Goal: Download file/media

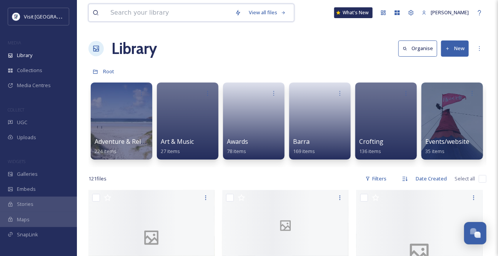
click at [120, 10] on input at bounding box center [169, 12] width 125 height 17
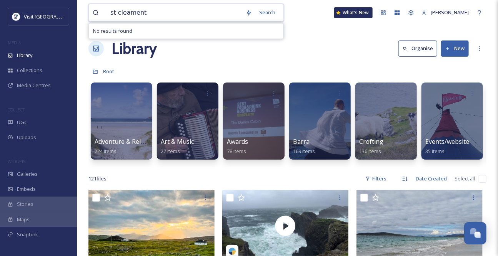
type input "st [PERSON_NAME]"
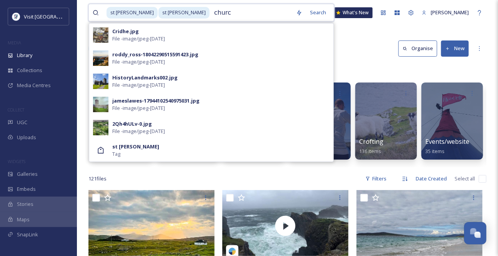
type input "[DEMOGRAPHIC_DATA]"
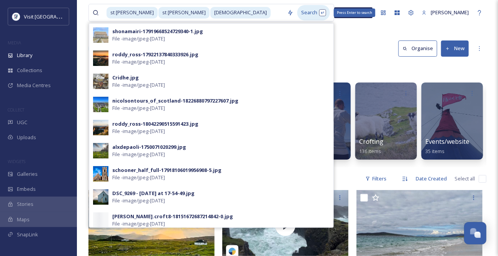
click at [298, 19] on div "Search Press Enter to search" at bounding box center [314, 12] width 33 height 15
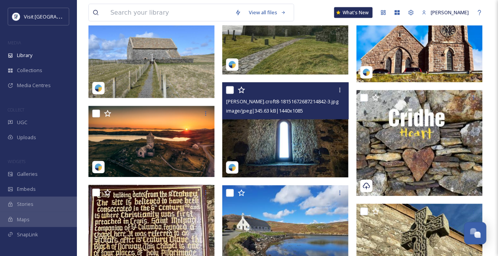
scroll to position [595, 0]
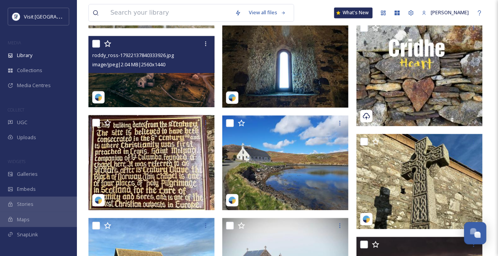
click at [186, 69] on div "image/jpeg | 2.04 MB | 2560 x 1440" at bounding box center [152, 64] width 120 height 9
click at [187, 73] on div "roddy_ross-17922137840333926.jpg image/jpeg | 2.04 MB | 2560 x 1440" at bounding box center [152, 54] width 126 height 37
click at [181, 88] on img at bounding box center [152, 71] width 126 height 71
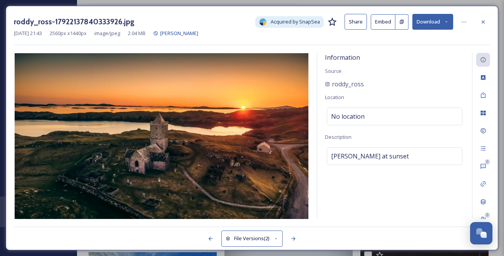
click at [443, 17] on button "Download" at bounding box center [432, 22] width 41 height 16
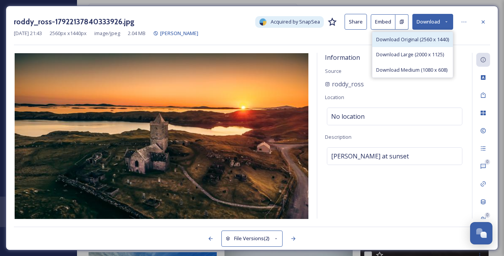
click at [414, 43] on span "Download Original (2560 x 1440)" at bounding box center [412, 39] width 73 height 7
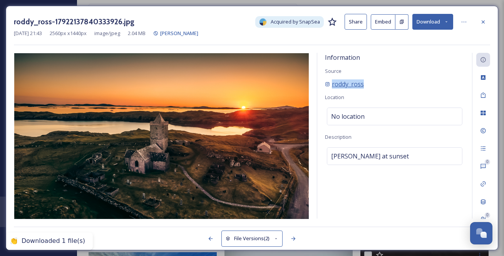
drag, startPoint x: 383, startPoint y: 94, endPoint x: 333, endPoint y: 94, distance: 50.0
click at [333, 89] on div "roddy_ross" at bounding box center [394, 83] width 139 height 9
copy span "roddy_ross"
click at [480, 20] on icon at bounding box center [483, 22] width 6 height 6
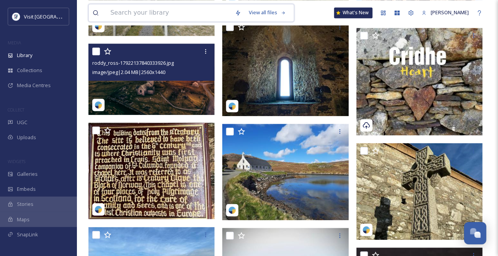
click at [109, 14] on input at bounding box center [169, 12] width 125 height 17
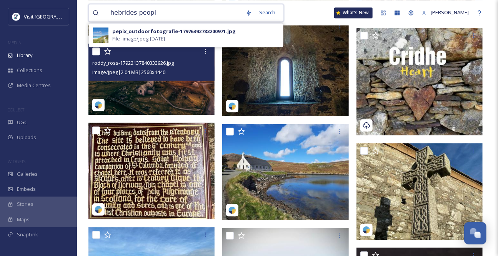
type input "hebrides people"
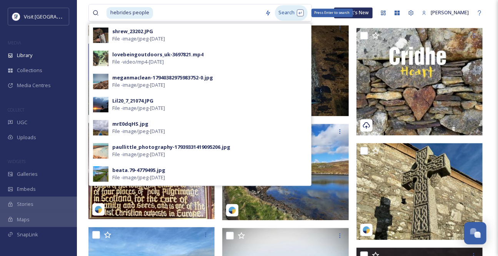
click at [289, 17] on div "Search Press Enter to search" at bounding box center [291, 12] width 33 height 15
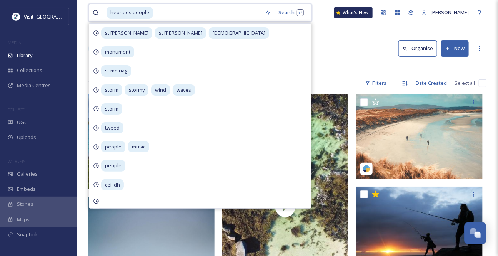
click at [188, 13] on input at bounding box center [207, 12] width 107 height 17
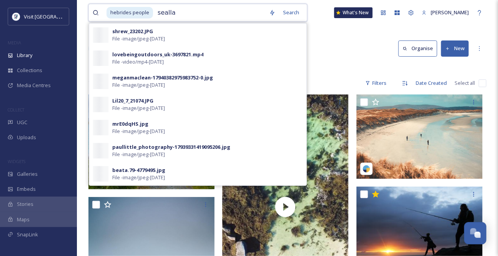
type input "seallam"
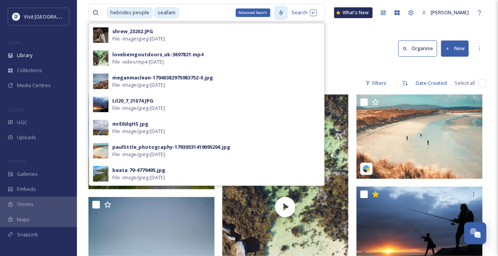
click at [282, 19] on div "Advanced Search" at bounding box center [281, 13] width 14 height 14
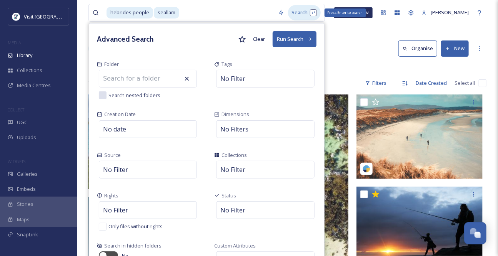
click at [294, 8] on div "Search Press Enter to search" at bounding box center [304, 12] width 33 height 15
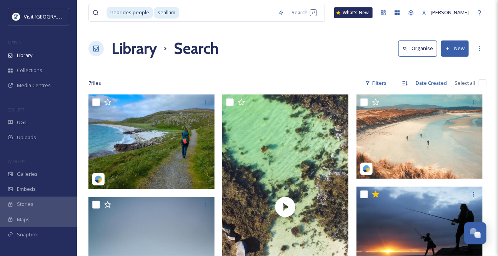
click at [195, 14] on input at bounding box center [227, 12] width 94 height 17
click at [179, 13] on span "seallam" at bounding box center [166, 12] width 25 height 11
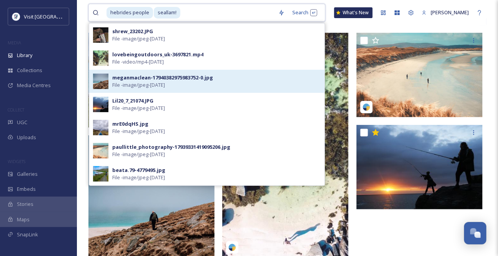
scroll to position [70, 0]
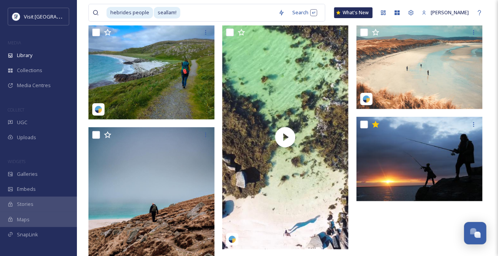
click at [336, 25] on div "hebrides people seallam! Search What's New [PERSON_NAME]" at bounding box center [288, 12] width 398 height 25
click at [202, 15] on input at bounding box center [228, 12] width 94 height 17
drag, startPoint x: 188, startPoint y: 12, endPoint x: 125, endPoint y: 12, distance: 63.1
click at [117, 11] on div "hebrides people seallam!" at bounding box center [191, 12] width 168 height 17
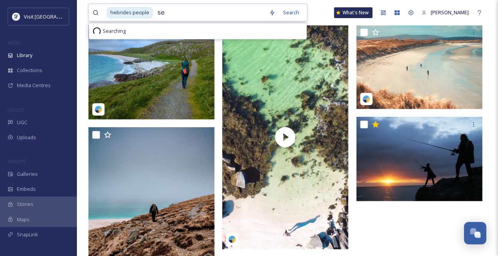
type input "s"
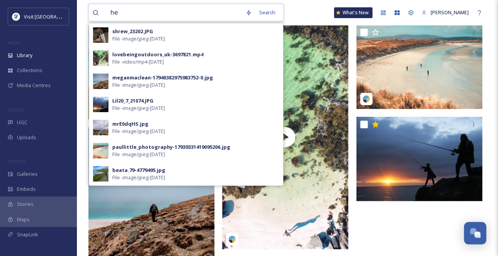
type input "h"
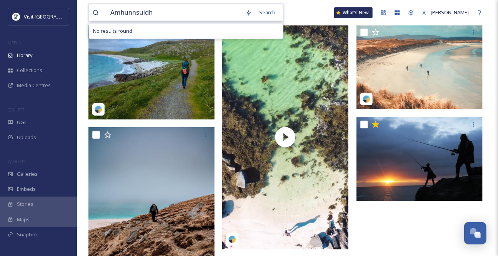
type input "Amhunnsuidhe"
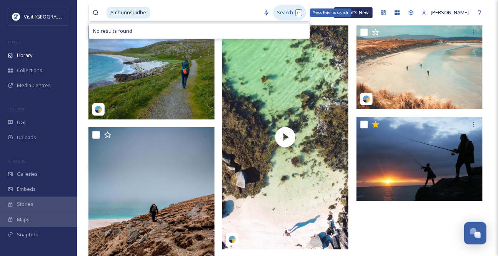
click at [289, 15] on div "Search Press Enter to search" at bounding box center [290, 12] width 33 height 15
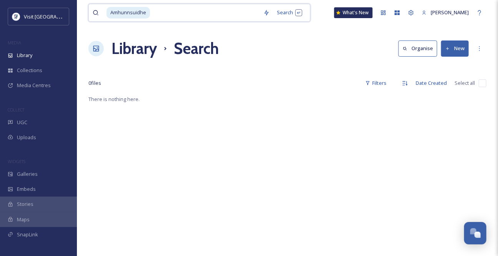
click at [129, 13] on span "Amhunnsuidhe" at bounding box center [128, 12] width 43 height 11
click at [294, 13] on div "Search Press Enter to search" at bounding box center [290, 12] width 33 height 15
click at [170, 14] on input at bounding box center [206, 12] width 108 height 17
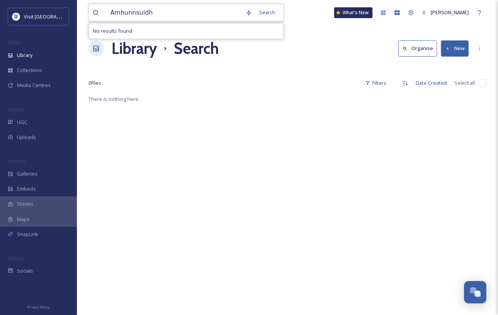
drag, startPoint x: 169, startPoint y: 11, endPoint x: 83, endPoint y: 15, distance: 86.7
click at [82, 15] on div "Amhunnsuidh Search No results found What's [GEOGRAPHIC_DATA][PERSON_NAME] Searc…" at bounding box center [287, 204] width 421 height 409
paste input "innsuidhe"
type input "Amhuinnsuidhe"
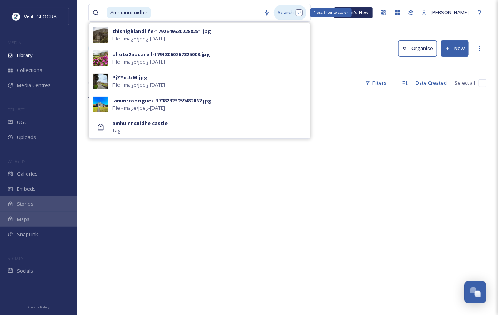
click at [289, 12] on div "Search Press Enter to search" at bounding box center [290, 12] width 33 height 15
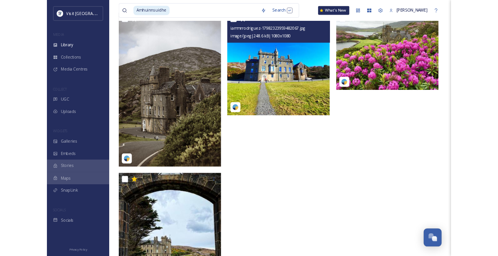
scroll to position [19, 0]
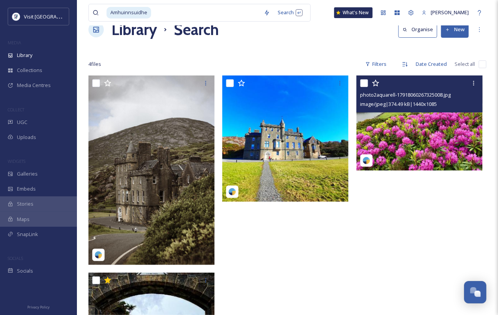
click at [425, 142] on img at bounding box center [420, 122] width 126 height 95
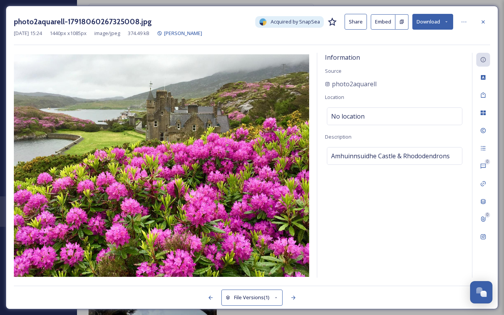
click at [448, 20] on icon at bounding box center [446, 21] width 5 height 5
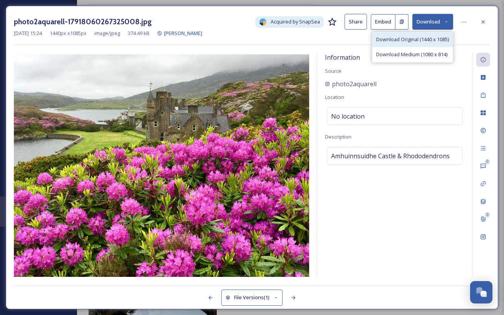
click at [421, 43] on span "Download Original (1440 x 1085)" at bounding box center [412, 39] width 73 height 7
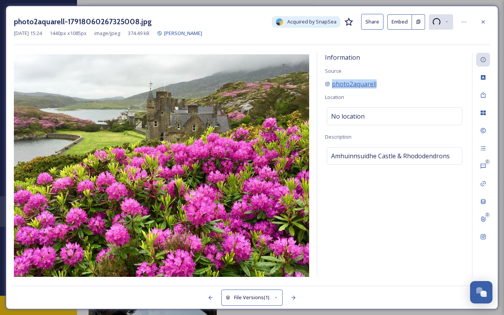
drag, startPoint x: 400, startPoint y: 94, endPoint x: 334, endPoint y: 92, distance: 65.4
click at [334, 89] on div "photo2aquarell" at bounding box center [394, 83] width 139 height 9
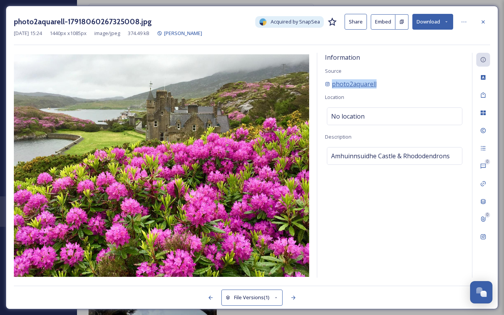
copy span "photo2aquarell"
click at [486, 21] on icon at bounding box center [483, 22] width 6 height 6
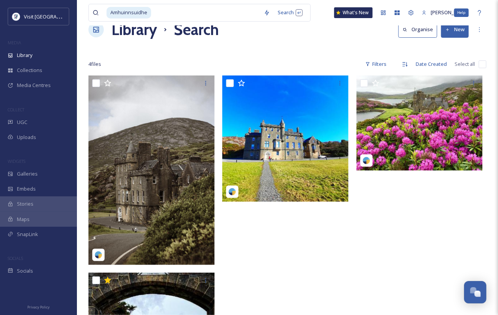
click at [477, 5] on div "Amhuinnsuidhe Search What's New [PERSON_NAME] Help" at bounding box center [288, 12] width 398 height 25
click at [493, 5] on div "Amhuinnsuidhe Search What's New [PERSON_NAME] Library Search Organise New Your …" at bounding box center [287, 213] width 421 height 464
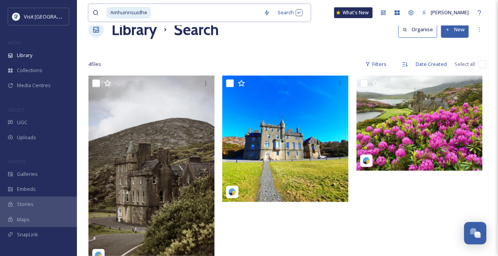
click at [161, 17] on div "Amhuinnsuidhe" at bounding box center [184, 12] width 154 height 17
click at [139, 13] on input at bounding box center [178, 12] width 127 height 17
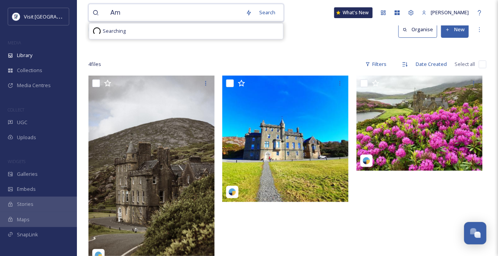
type input "A"
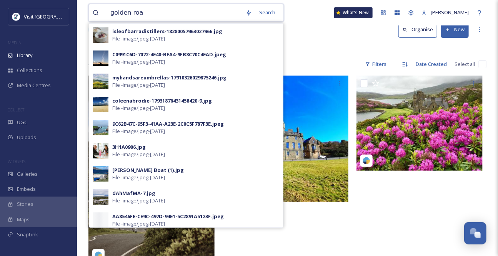
type input "golden road"
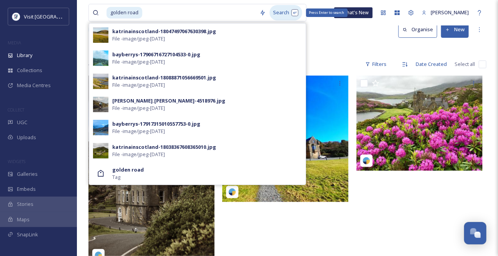
click at [286, 10] on div "Search Press Enter to search" at bounding box center [286, 12] width 33 height 15
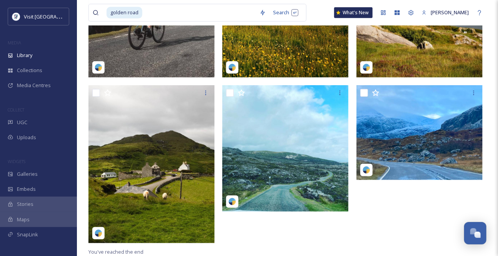
scroll to position [187, 0]
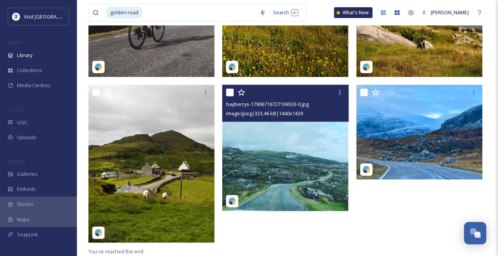
click at [290, 165] on img at bounding box center [285, 148] width 126 height 126
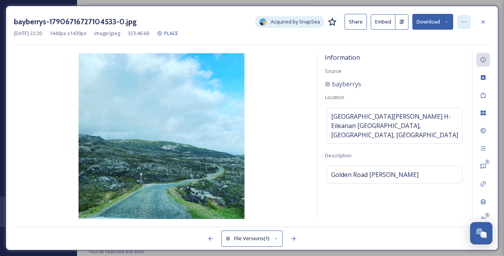
click at [463, 21] on icon at bounding box center [464, 22] width 6 height 6
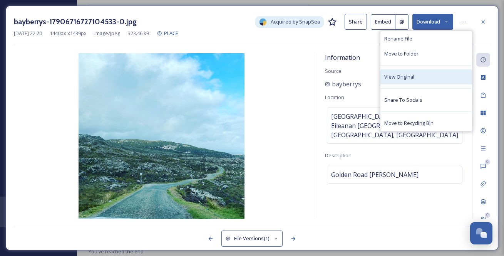
click at [437, 79] on div "View Original" at bounding box center [426, 76] width 92 height 15
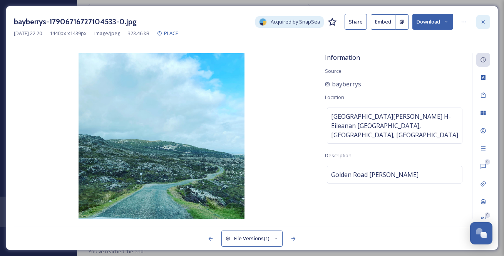
click at [484, 23] on icon at bounding box center [483, 22] width 6 height 6
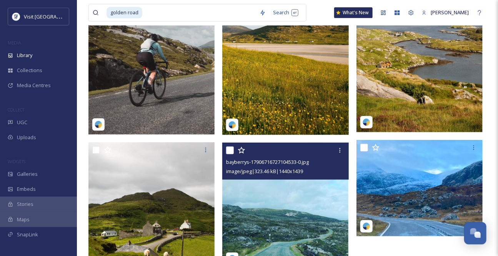
scroll to position [87, 0]
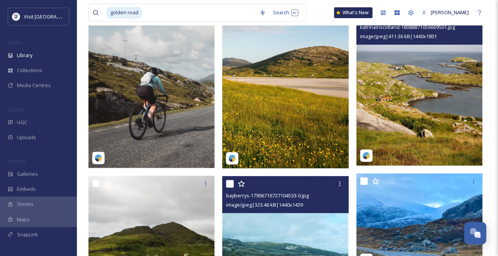
click at [420, 82] on img at bounding box center [420, 87] width 126 height 158
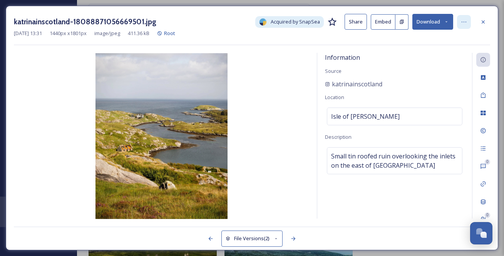
click at [468, 25] on div at bounding box center [464, 22] width 14 height 14
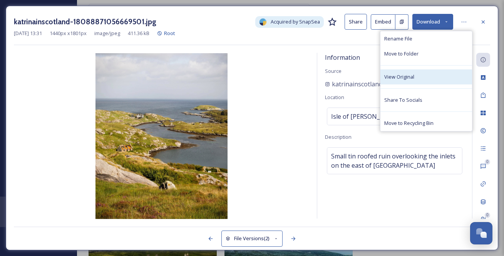
click at [441, 84] on div "View Original" at bounding box center [426, 76] width 92 height 15
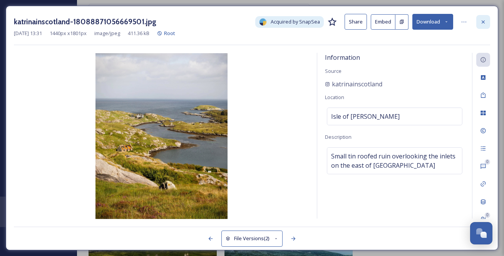
click at [482, 21] on icon at bounding box center [482, 21] width 3 height 3
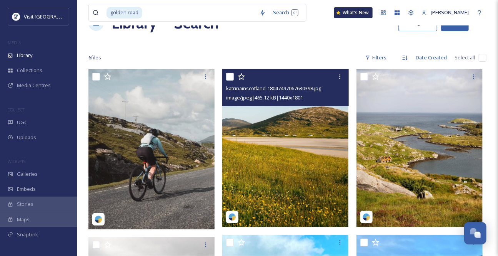
scroll to position [17, 0]
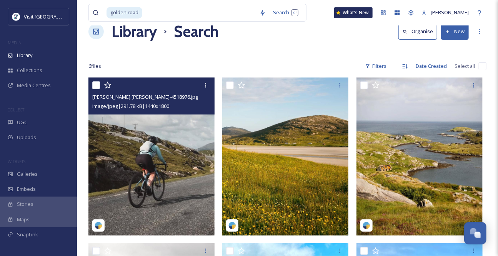
click at [191, 145] on img at bounding box center [152, 156] width 126 height 158
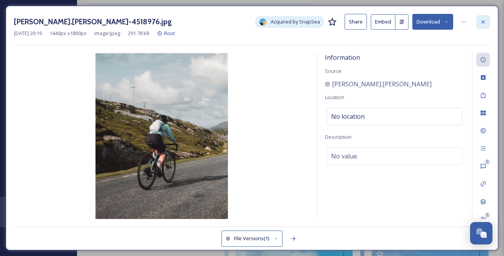
click at [487, 21] on div at bounding box center [483, 22] width 14 height 14
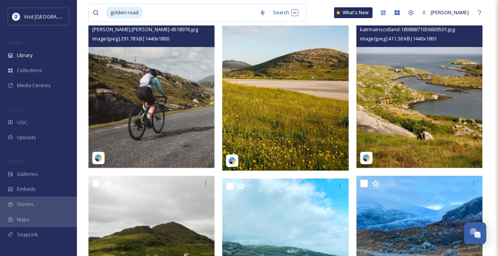
scroll to position [157, 0]
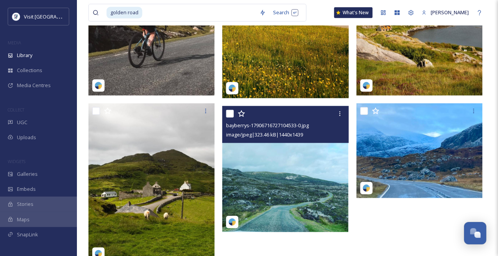
click at [306, 160] on img at bounding box center [285, 169] width 126 height 126
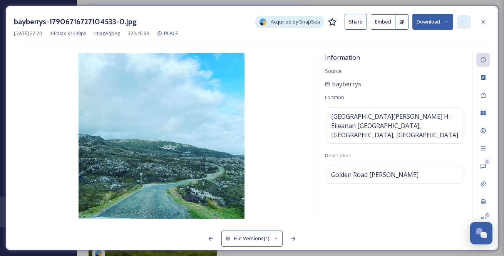
click at [469, 22] on div at bounding box center [464, 22] width 14 height 14
click at [434, 25] on button "Download" at bounding box center [432, 22] width 41 height 16
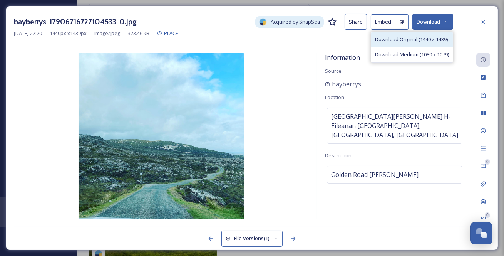
click at [424, 41] on span "Download Original (1440 x 1439)" at bounding box center [411, 39] width 73 height 7
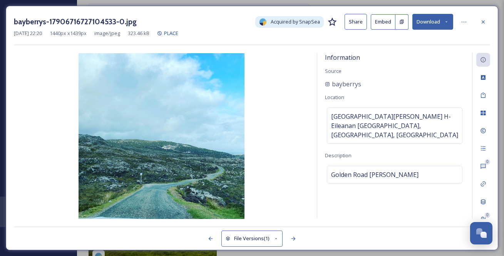
click at [303, 52] on div "bayberrys-17906716727104533-0.jpg Acquired by SnapSea Share Embed Download [DAT…" at bounding box center [252, 128] width 492 height 244
click at [485, 19] on icon at bounding box center [483, 22] width 6 height 6
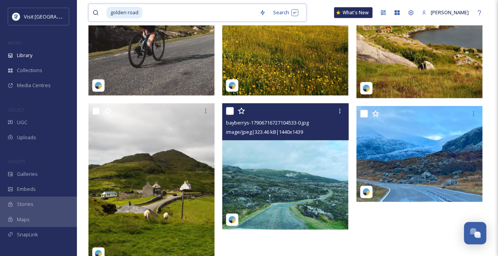
drag, startPoint x: 167, startPoint y: 14, endPoint x: 110, endPoint y: 11, distance: 57.0
click at [98, 13] on div "golden road" at bounding box center [174, 12] width 163 height 17
type input "g"
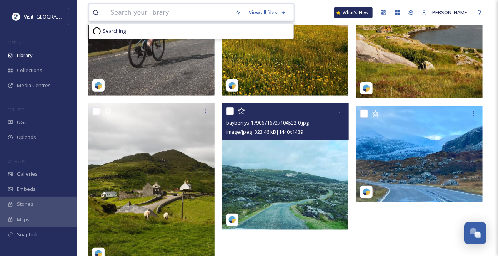
click at [137, 16] on input at bounding box center [169, 12] width 125 height 17
type input "miabhaig"
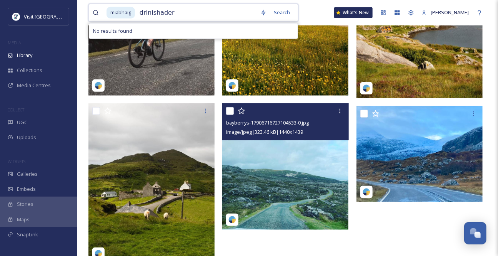
drag, startPoint x: 149, startPoint y: 12, endPoint x: 145, endPoint y: 14, distance: 4.3
click at [145, 14] on input "drinishader" at bounding box center [196, 12] width 121 height 17
click at [146, 14] on input "drinishader" at bounding box center [196, 12] width 121 height 17
click at [148, 13] on input "drinishader" at bounding box center [196, 12] width 121 height 17
drag, startPoint x: 147, startPoint y: 13, endPoint x: 120, endPoint y: 12, distance: 27.3
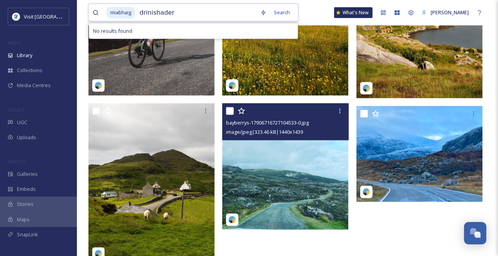
click at [120, 12] on div "miabhaig drinishader" at bounding box center [182, 12] width 150 height 17
type input "drinishader"
click at [142, 12] on div "miabhaig drinishader" at bounding box center [182, 12] width 150 height 17
click at [120, 13] on input "drinishader" at bounding box center [180, 12] width 131 height 17
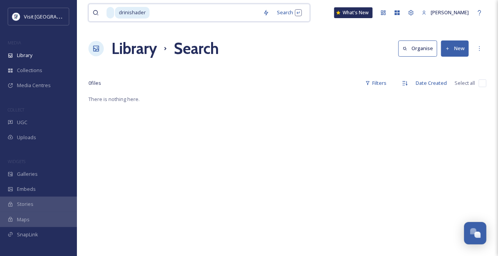
click at [118, 12] on span "drinishader" at bounding box center [132, 12] width 35 height 11
click at [150, 15] on span "drinishader" at bounding box center [132, 12] width 35 height 11
click at [169, 14] on input at bounding box center [204, 12] width 109 height 17
type input "d"
type input "m"
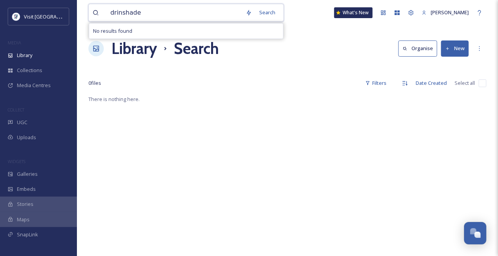
type input "drinshader"
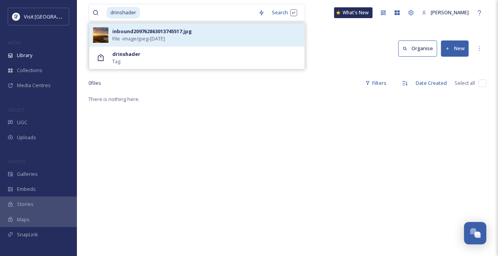
click at [154, 41] on span "File - image/jpeg - [DATE]" at bounding box center [138, 38] width 53 height 7
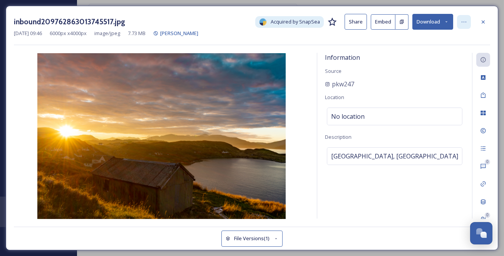
click at [466, 23] on icon at bounding box center [464, 22] width 6 height 6
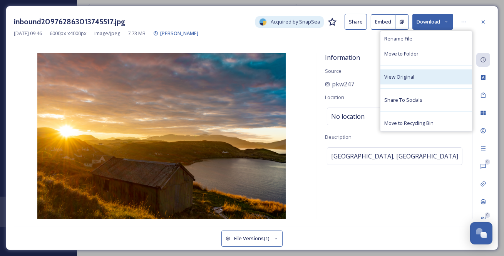
click at [426, 82] on div "View Original" at bounding box center [426, 76] width 92 height 15
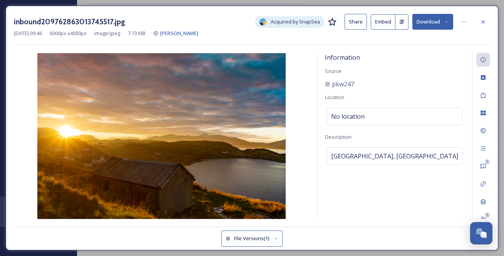
click at [436, 23] on button "Download" at bounding box center [432, 22] width 41 height 16
drag, startPoint x: 415, startPoint y: 43, endPoint x: 402, endPoint y: 42, distance: 13.1
click at [415, 43] on span "Download Original (6000 x 4000)" at bounding box center [412, 39] width 73 height 7
click at [480, 20] on icon at bounding box center [483, 22] width 6 height 6
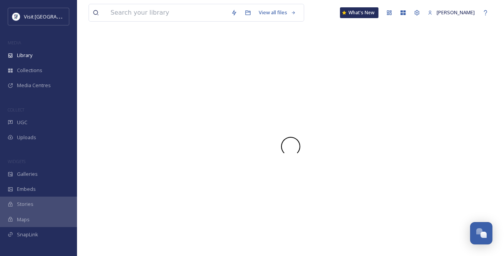
click at [485, 21] on div "View all files What's New [PERSON_NAME]" at bounding box center [291, 12] width 404 height 25
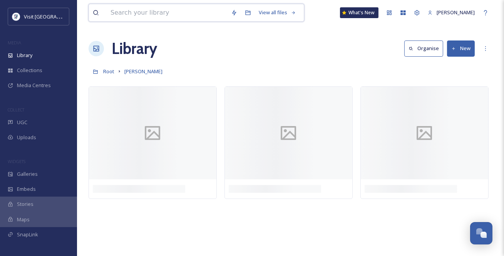
drag, startPoint x: 164, startPoint y: 17, endPoint x: 170, endPoint y: 16, distance: 5.4
click at [165, 17] on input at bounding box center [167, 12] width 120 height 17
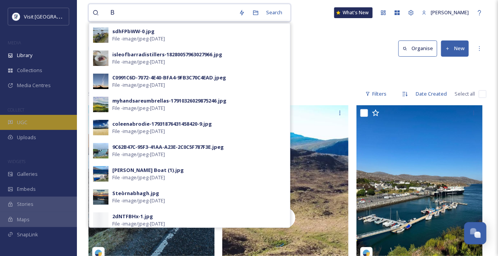
type input "B"
click at [32, 130] on div "UGC" at bounding box center [38, 122] width 77 height 15
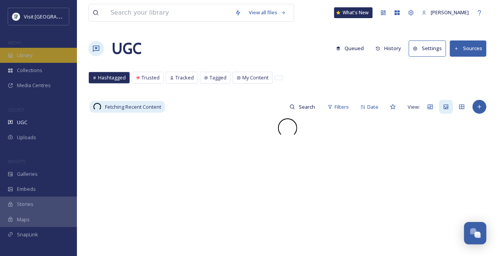
click at [32, 59] on span "Library" at bounding box center [24, 55] width 15 height 7
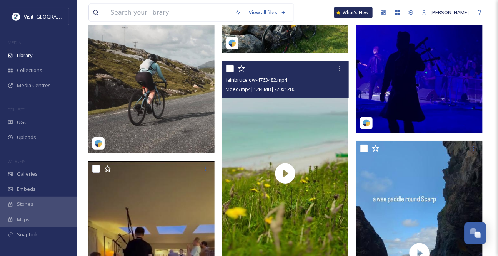
scroll to position [1609, 0]
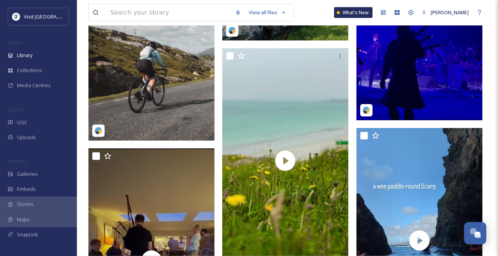
click at [188, 90] on img at bounding box center [152, 62] width 126 height 158
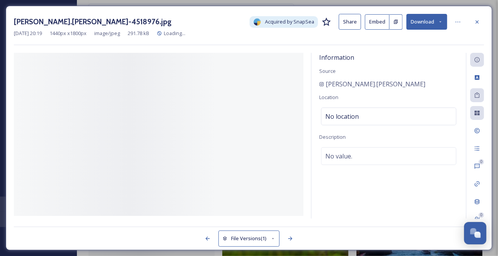
scroll to position [1444, 0]
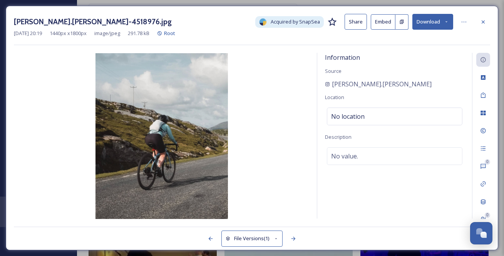
click at [440, 22] on button "Download" at bounding box center [432, 22] width 41 height 16
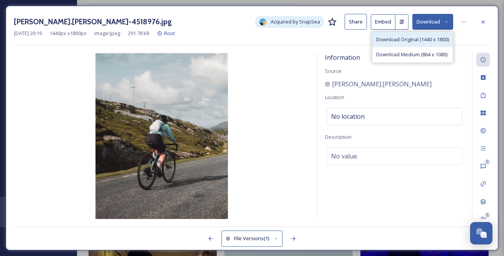
click at [417, 41] on span "Download Original (1440 x 1800)" at bounding box center [412, 39] width 73 height 7
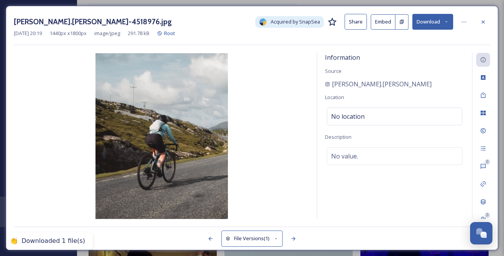
click at [261, 50] on div "[PERSON_NAME].[PERSON_NAME]-4518976.jpg Acquired by SnapSea Share Embed Downloa…" at bounding box center [252, 128] width 492 height 244
click at [469, 22] on div at bounding box center [464, 22] width 14 height 14
drag, startPoint x: 376, startPoint y: 92, endPoint x: 329, endPoint y: 95, distance: 47.8
click at [329, 89] on div "[PERSON_NAME].[PERSON_NAME]" at bounding box center [394, 83] width 139 height 9
copy span "[PERSON_NAME].[PERSON_NAME]"
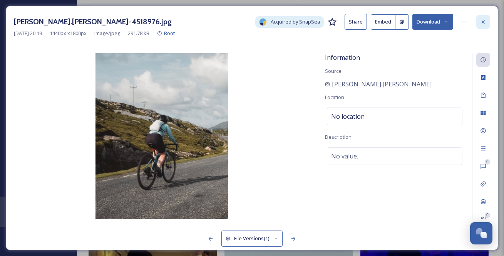
click at [486, 21] on icon at bounding box center [483, 22] width 6 height 6
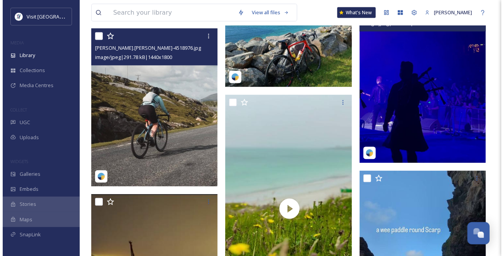
scroll to position [1514, 0]
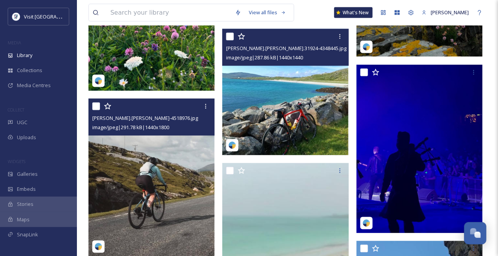
click at [301, 117] on img at bounding box center [285, 92] width 126 height 126
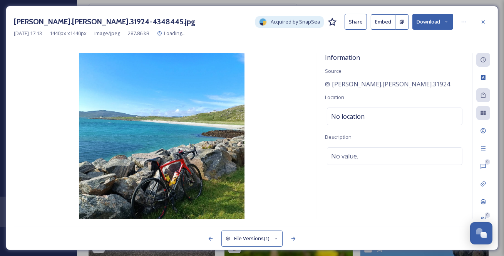
click at [448, 22] on icon at bounding box center [446, 21] width 5 height 5
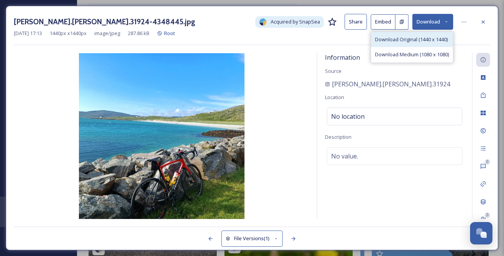
click at [436, 41] on span "Download Original (1440 x 1440)" at bounding box center [411, 39] width 73 height 7
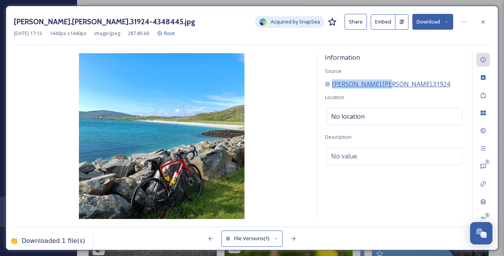
drag, startPoint x: 401, startPoint y: 94, endPoint x: 358, endPoint y: 95, distance: 42.3
click at [334, 89] on div "[PERSON_NAME].[PERSON_NAME].31924" at bounding box center [394, 83] width 139 height 9
copy span "[PERSON_NAME].[PERSON_NAME].31924"
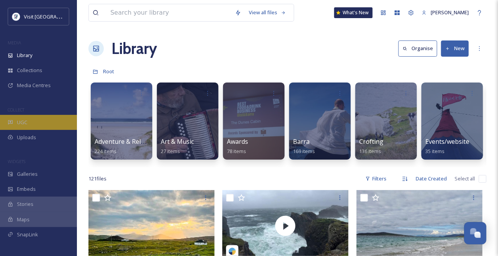
click at [34, 130] on div "UGC" at bounding box center [38, 122] width 77 height 15
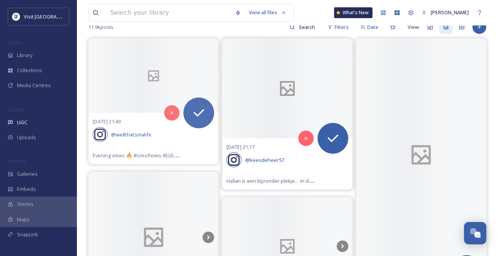
scroll to position [105, 0]
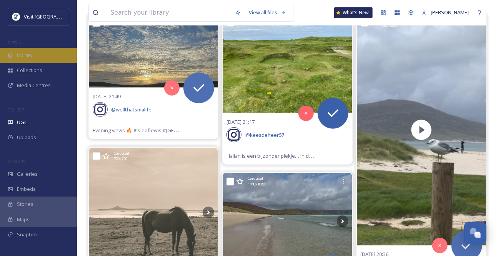
click at [32, 56] on span "Library" at bounding box center [24, 55] width 15 height 7
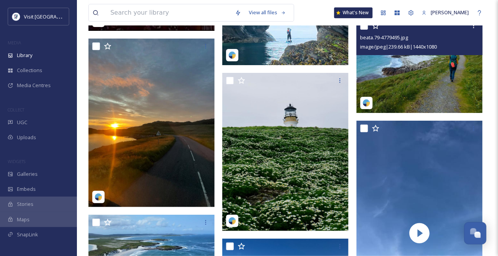
scroll to position [1959, 0]
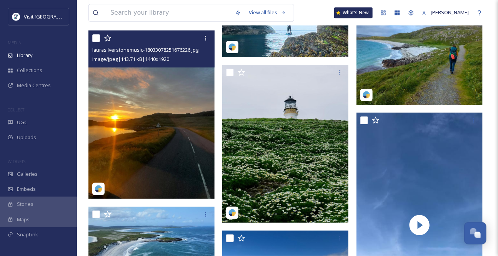
click at [144, 146] on img at bounding box center [152, 114] width 126 height 168
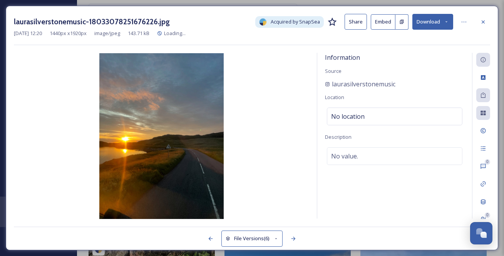
click at [444, 19] on button "Download" at bounding box center [432, 22] width 41 height 16
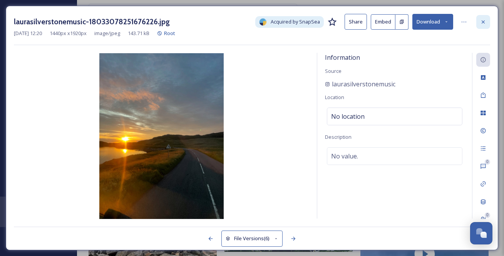
click at [482, 23] on icon at bounding box center [483, 22] width 6 height 6
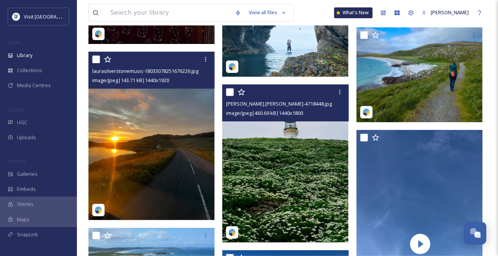
scroll to position [1959, 0]
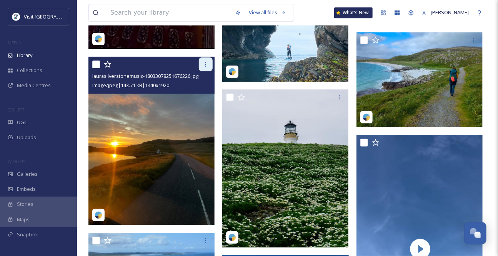
click at [203, 67] on icon at bounding box center [206, 64] width 6 height 6
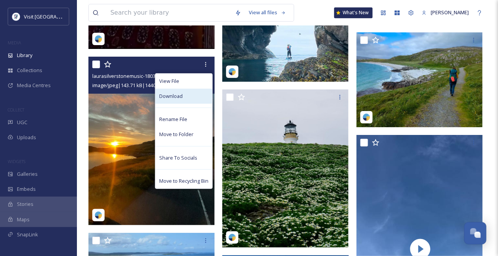
click at [189, 104] on div "Download" at bounding box center [183, 96] width 57 height 15
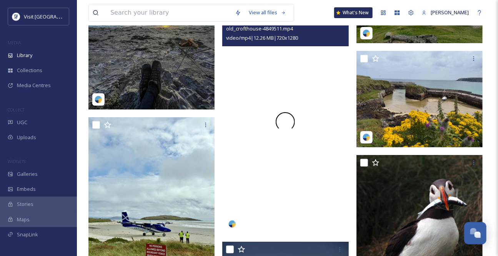
scroll to position [1050, 0]
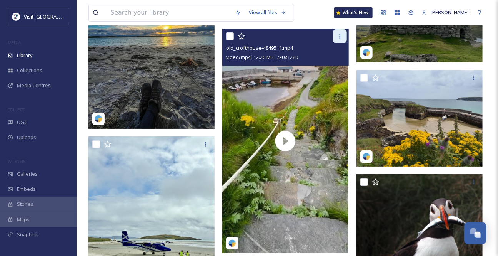
click at [336, 43] on div at bounding box center [340, 36] width 14 height 14
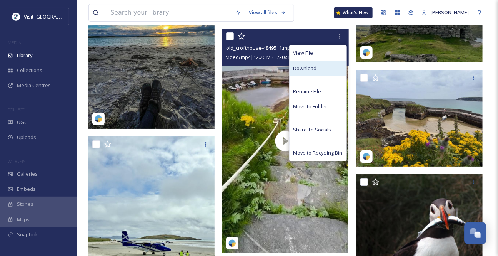
click at [316, 76] on div "Download" at bounding box center [318, 68] width 57 height 15
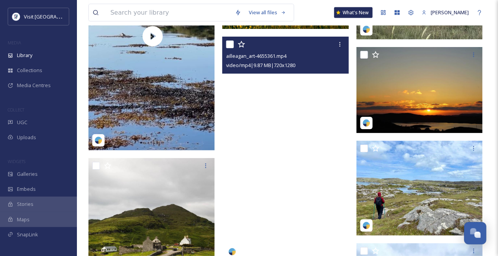
scroll to position [2659, 0]
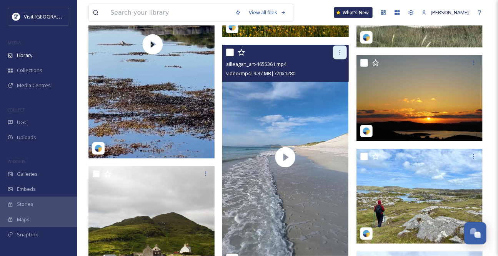
click at [339, 55] on icon at bounding box center [340, 52] width 6 height 6
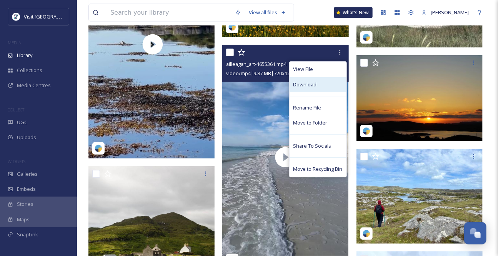
click at [327, 92] on div "Download" at bounding box center [318, 84] width 57 height 15
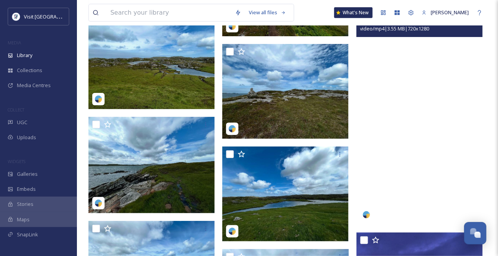
scroll to position [3394, 0]
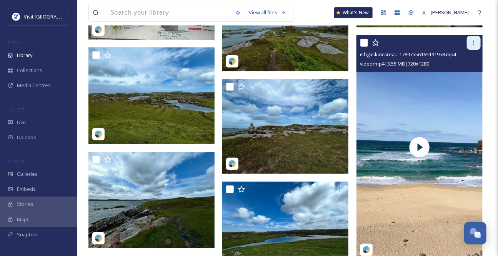
click at [476, 46] on icon at bounding box center [474, 43] width 6 height 6
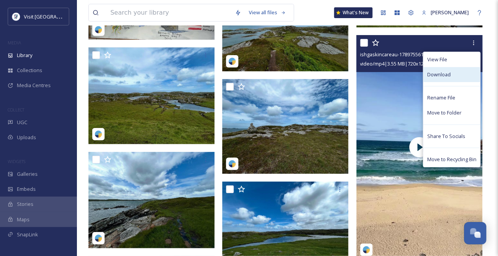
click at [438, 78] on span "Download" at bounding box center [439, 74] width 23 height 7
